Goal: Information Seeking & Learning: Check status

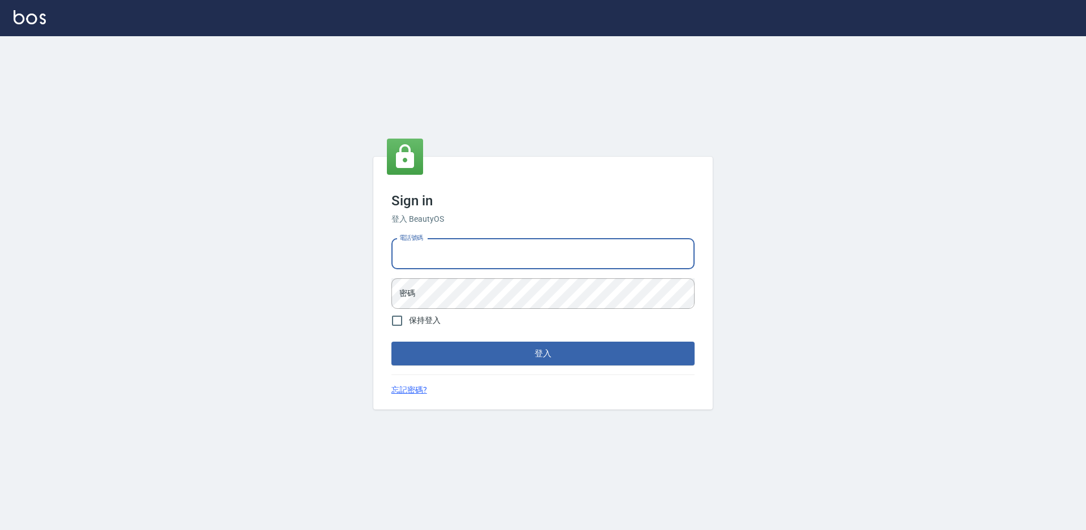
click at [515, 257] on input "電話號碼" at bounding box center [543, 254] width 303 height 31
type input "7805667"
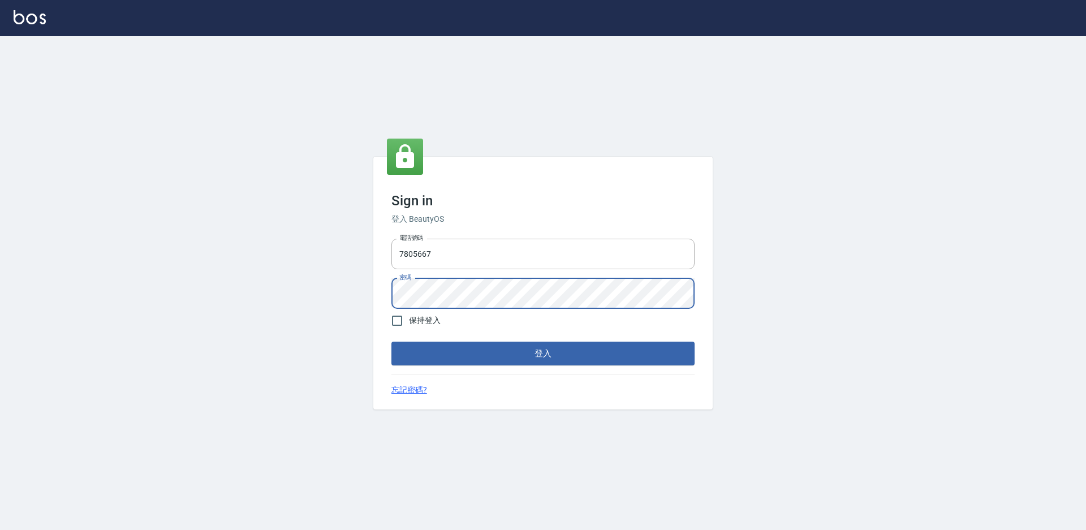
click at [392, 342] on button "登入" at bounding box center [543, 354] width 303 height 24
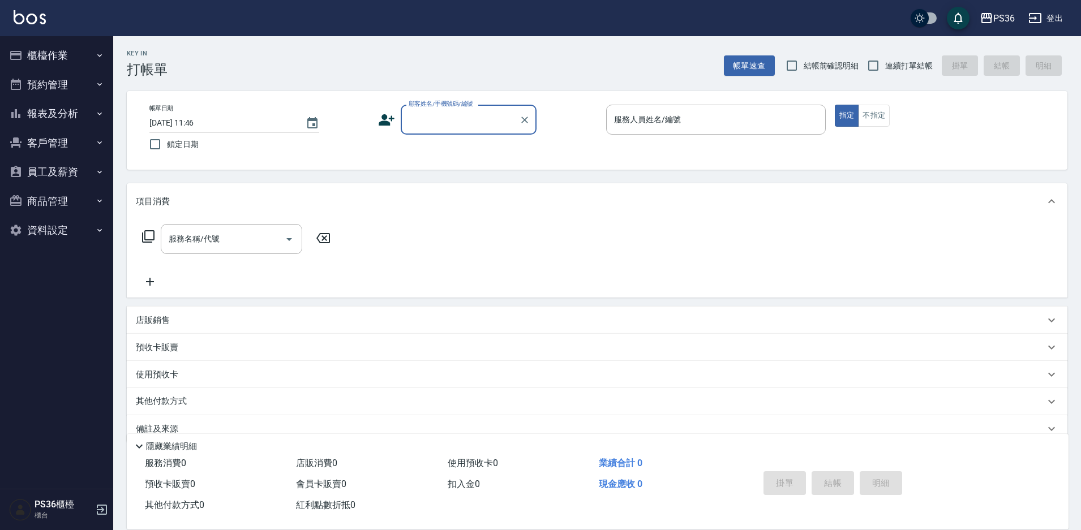
click at [83, 113] on button "報表及分析" at bounding box center [57, 113] width 104 height 29
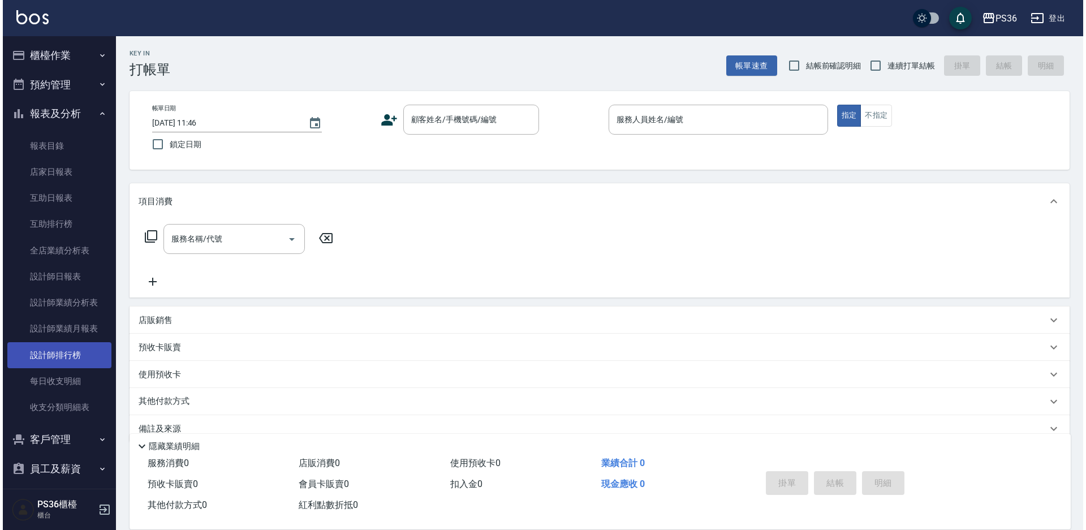
scroll to position [66, 0]
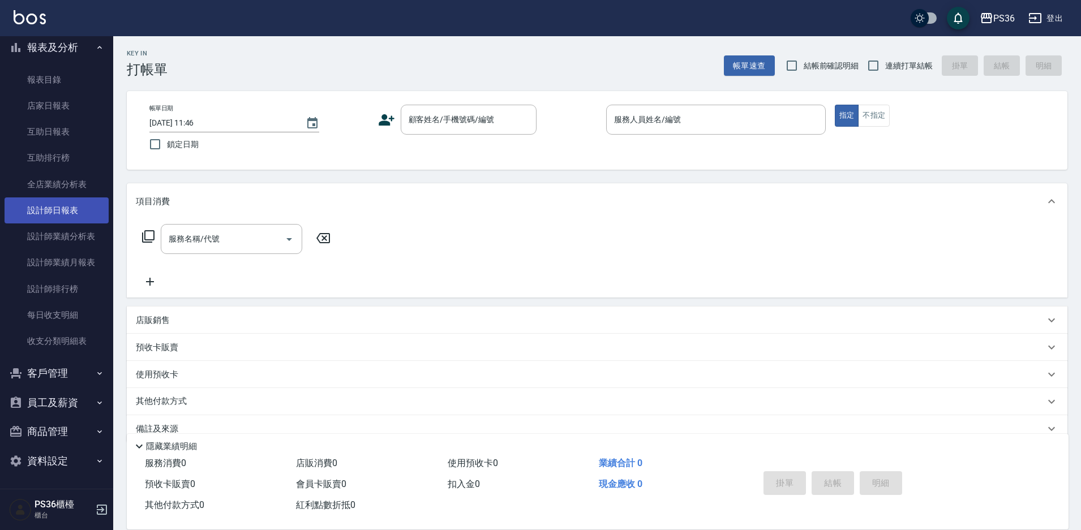
click at [64, 213] on link "設計師日報表" at bounding box center [57, 210] width 104 height 26
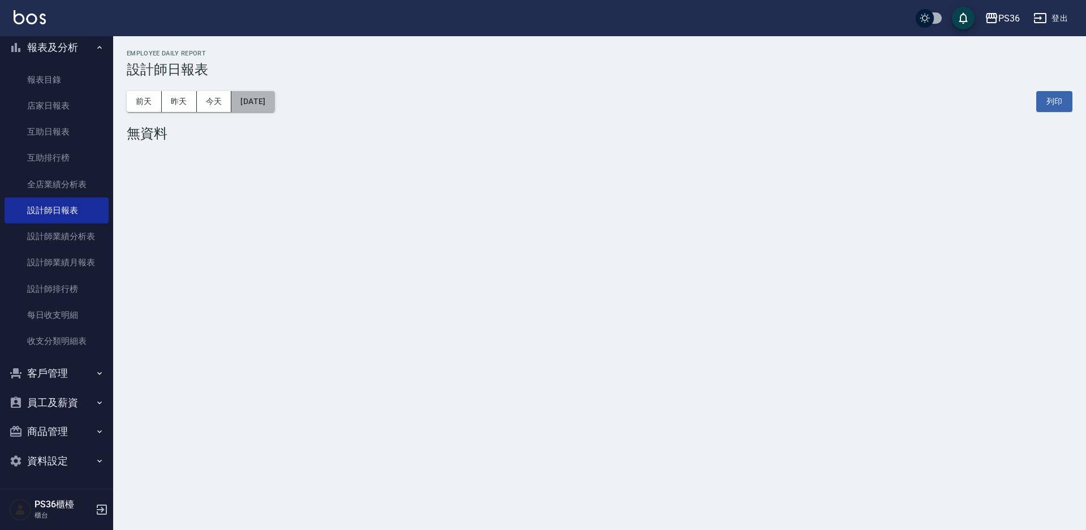
click at [262, 108] on button "[DATE]" at bounding box center [252, 101] width 43 height 21
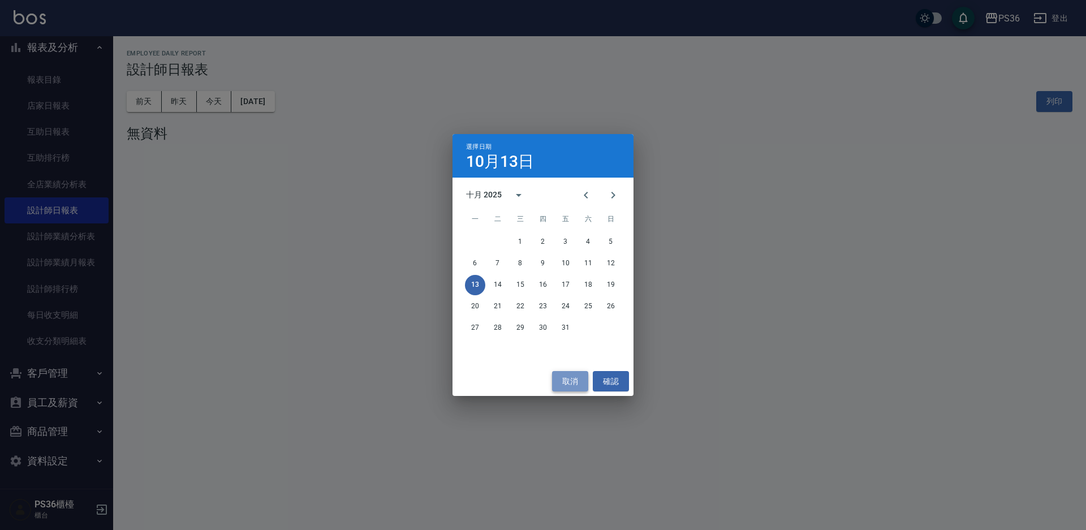
click at [576, 382] on button "取消" at bounding box center [570, 381] width 36 height 21
